Goal: Find specific page/section: Find specific page/section

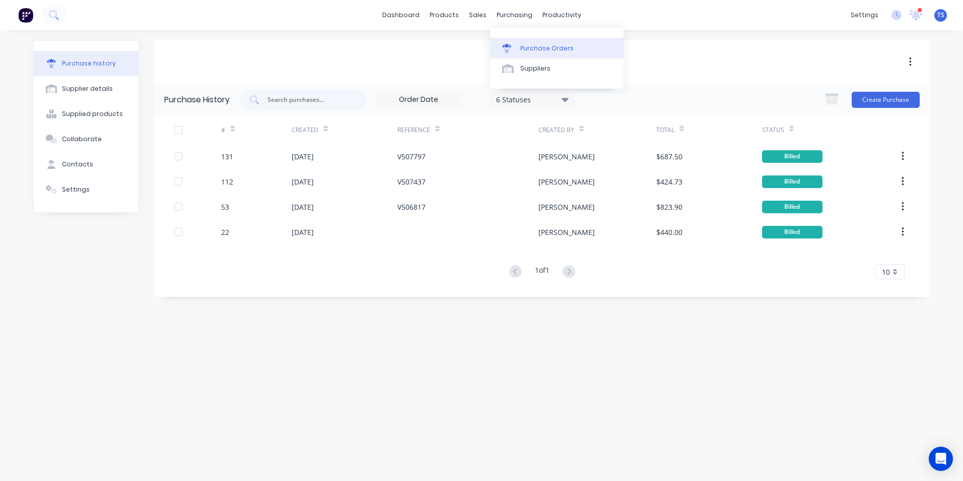
click at [531, 46] on div "Purchase Orders" at bounding box center [546, 48] width 53 height 9
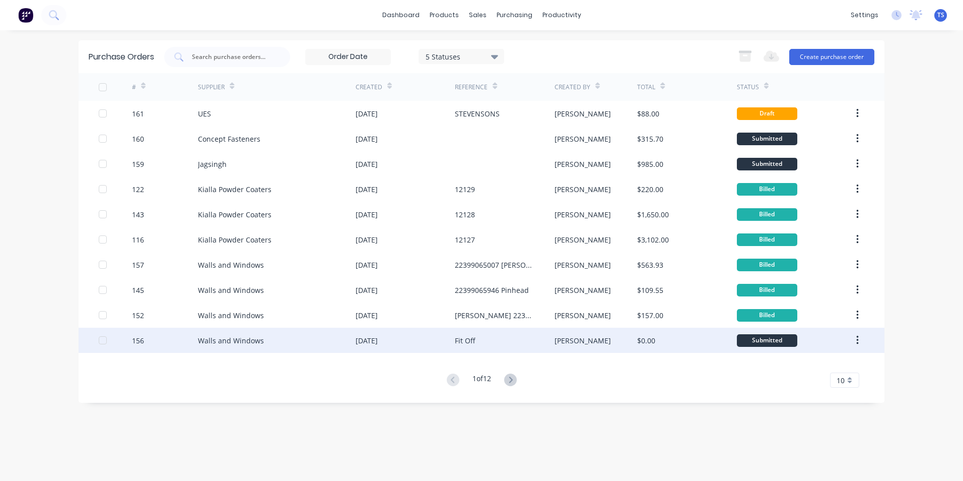
click at [223, 342] on div "Walls and Windows" at bounding box center [231, 340] width 66 height 11
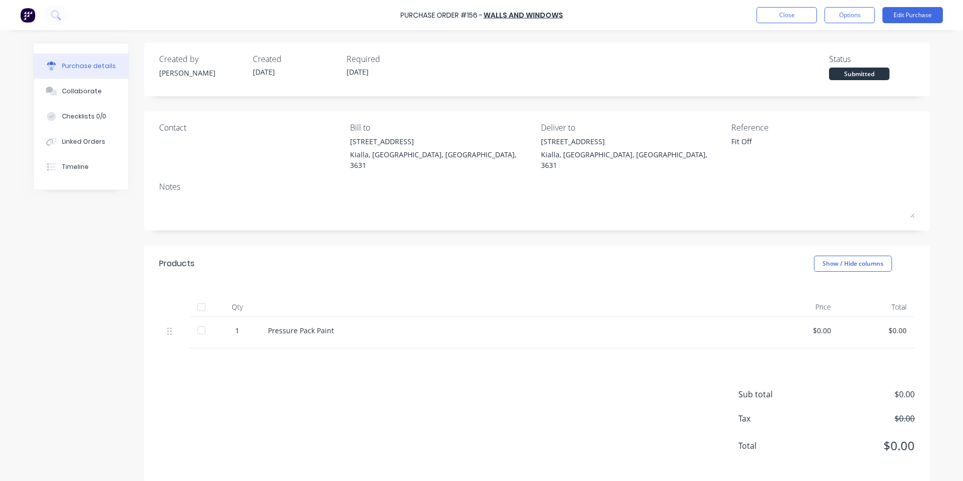
type textarea "x"
click at [780, 11] on button "Close" at bounding box center [787, 15] width 60 height 16
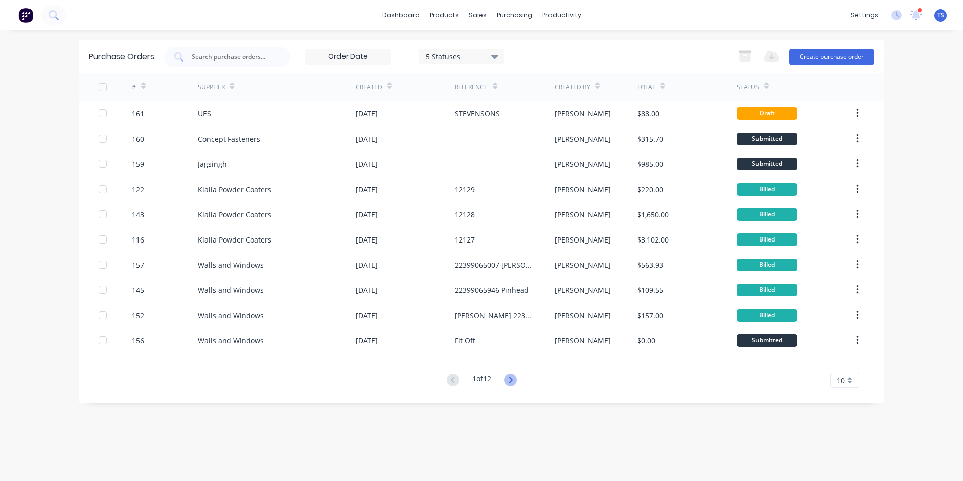
click at [509, 380] on icon at bounding box center [510, 379] width 13 height 13
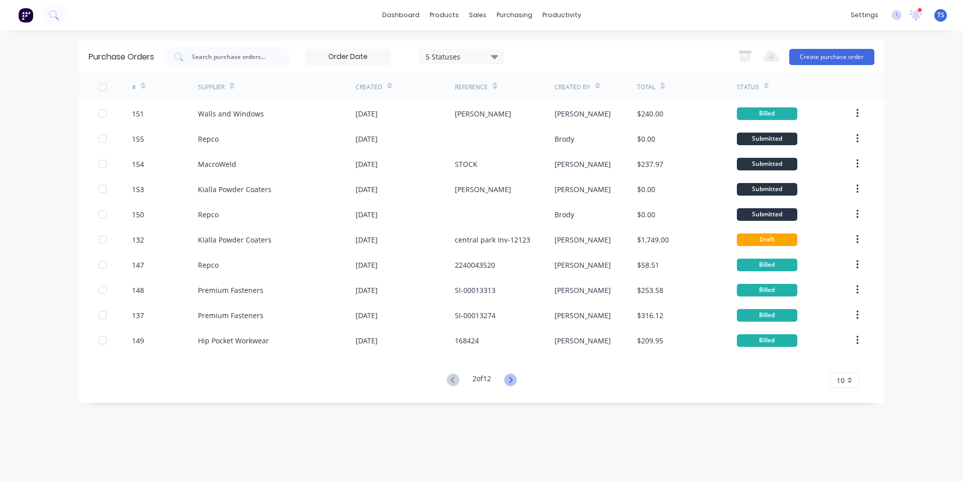
click at [512, 380] on icon at bounding box center [510, 379] width 13 height 13
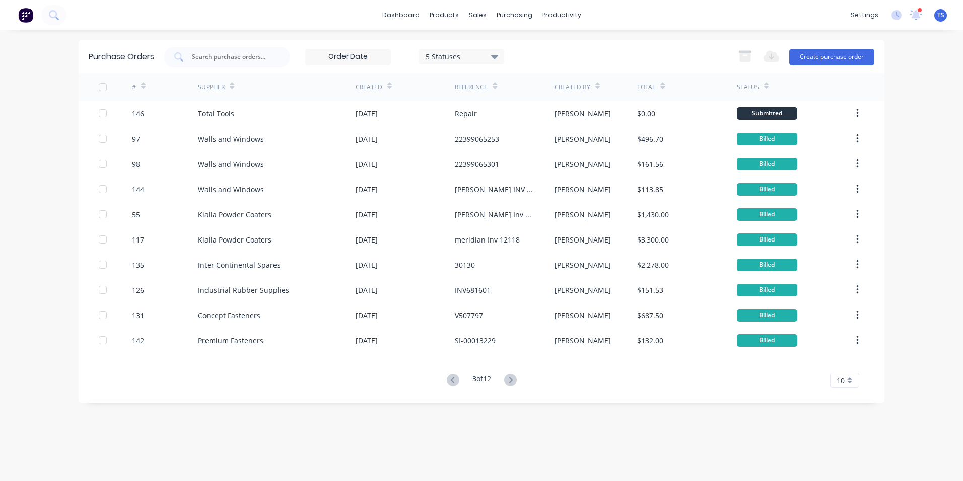
click at [512, 380] on icon at bounding box center [510, 379] width 13 height 13
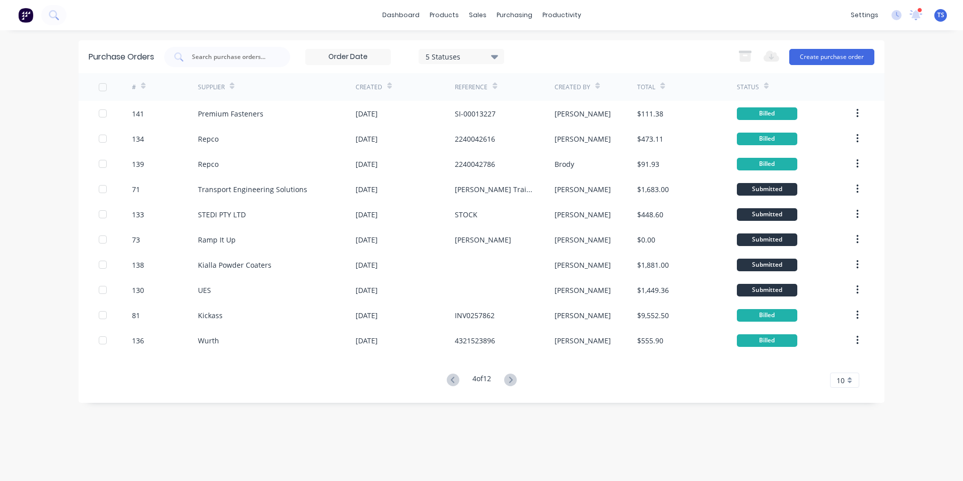
click at [512, 380] on icon at bounding box center [510, 379] width 13 height 13
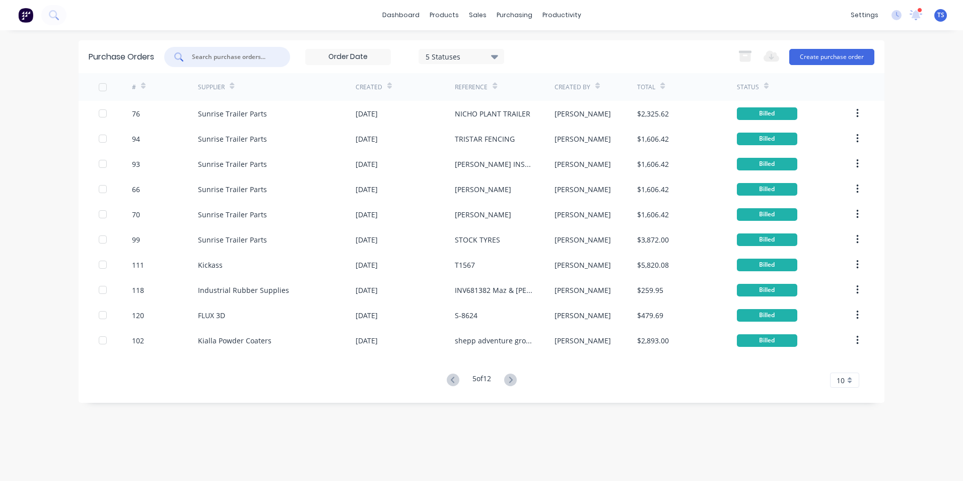
click at [241, 55] on input "text" at bounding box center [233, 57] width 84 height 10
type input "walls"
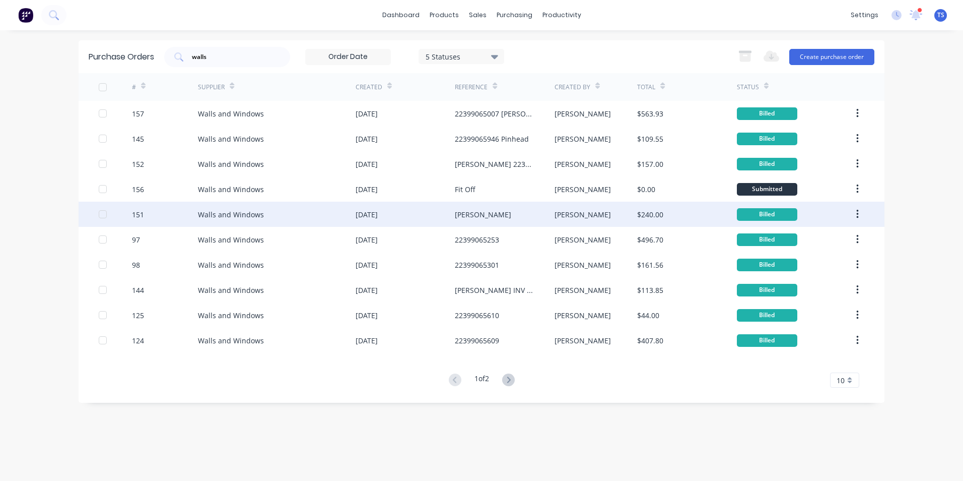
click at [147, 217] on div "151" at bounding box center [165, 214] width 66 height 25
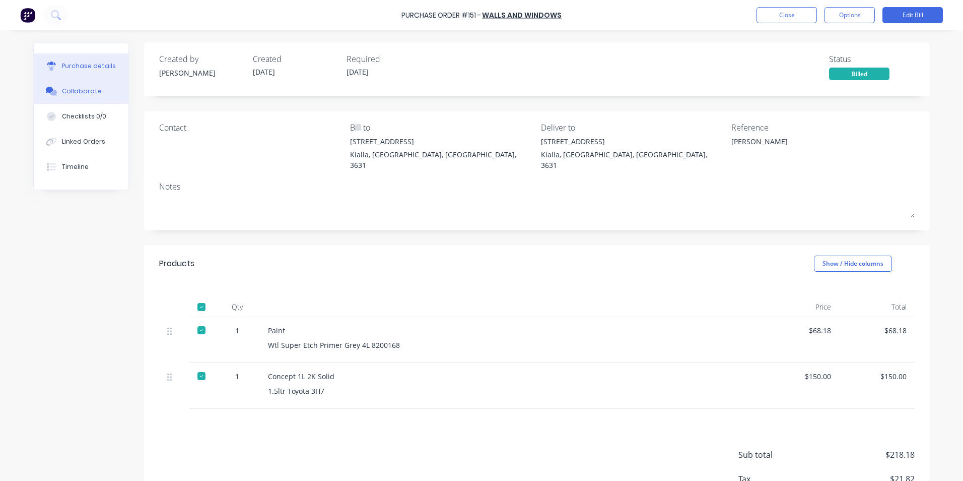
click at [90, 89] on div "Collaborate" at bounding box center [82, 91] width 40 height 9
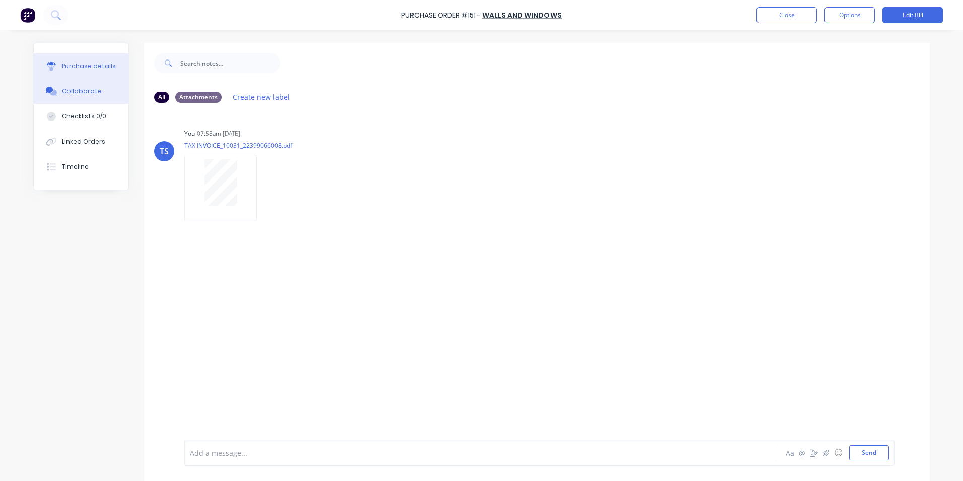
click at [71, 67] on div "Purchase details" at bounding box center [89, 65] width 54 height 9
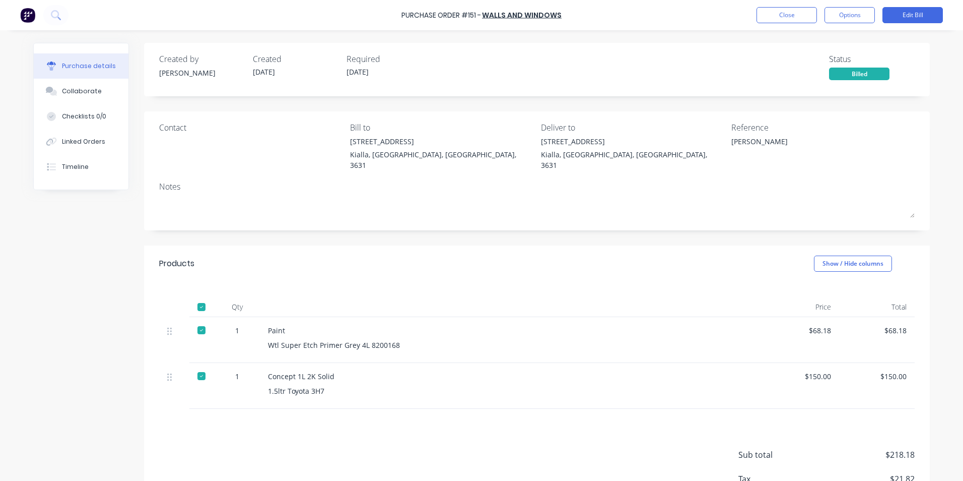
type textarea "x"
